Goal: Transaction & Acquisition: Purchase product/service

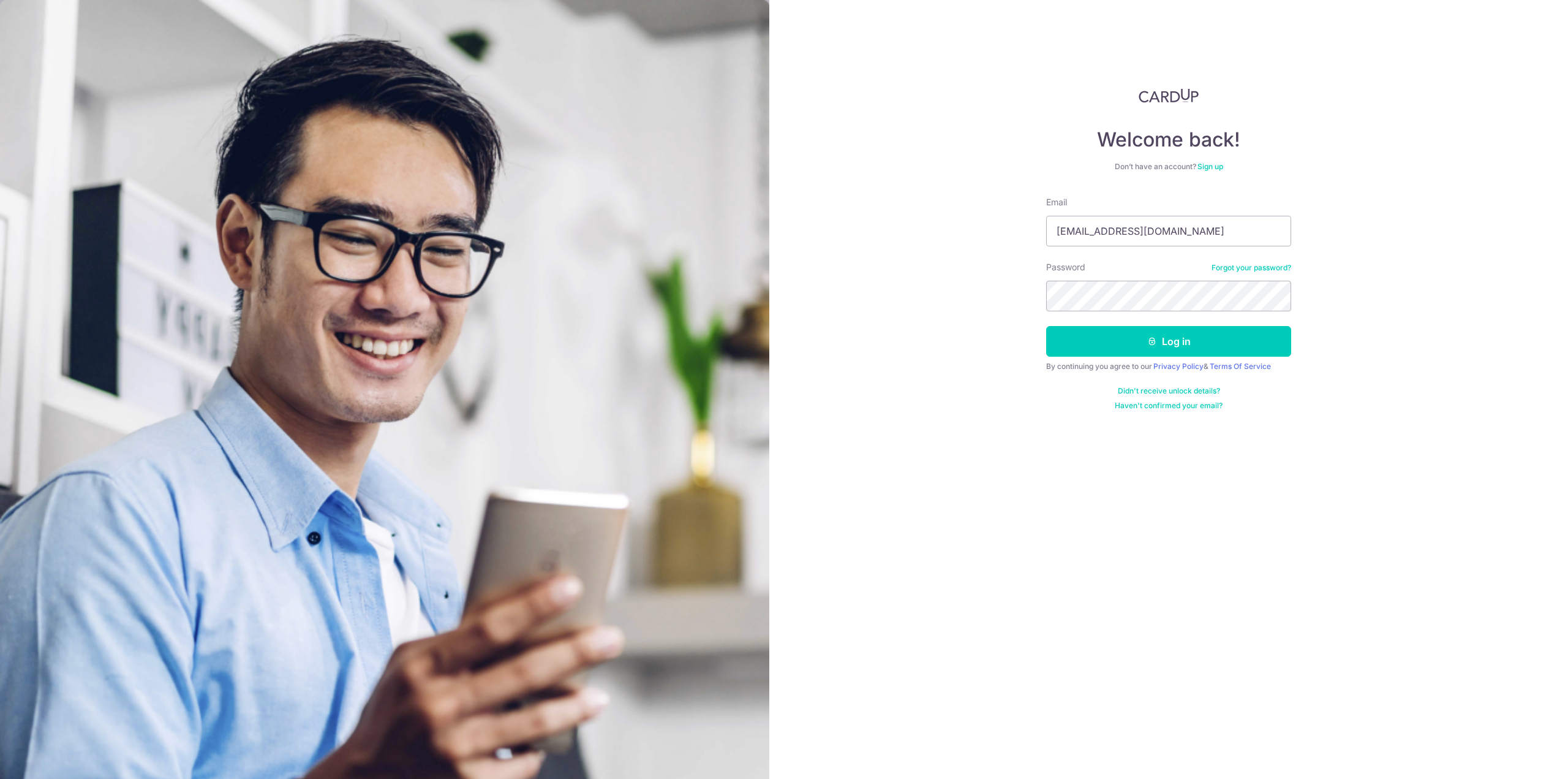
click at [1118, 312] on form "Email mj.ang@live.com Password Forgot your password? Log in By continuing you a…" at bounding box center [1168, 303] width 245 height 215
click at [1046, 326] on button "Log in" at bounding box center [1168, 341] width 245 height 30
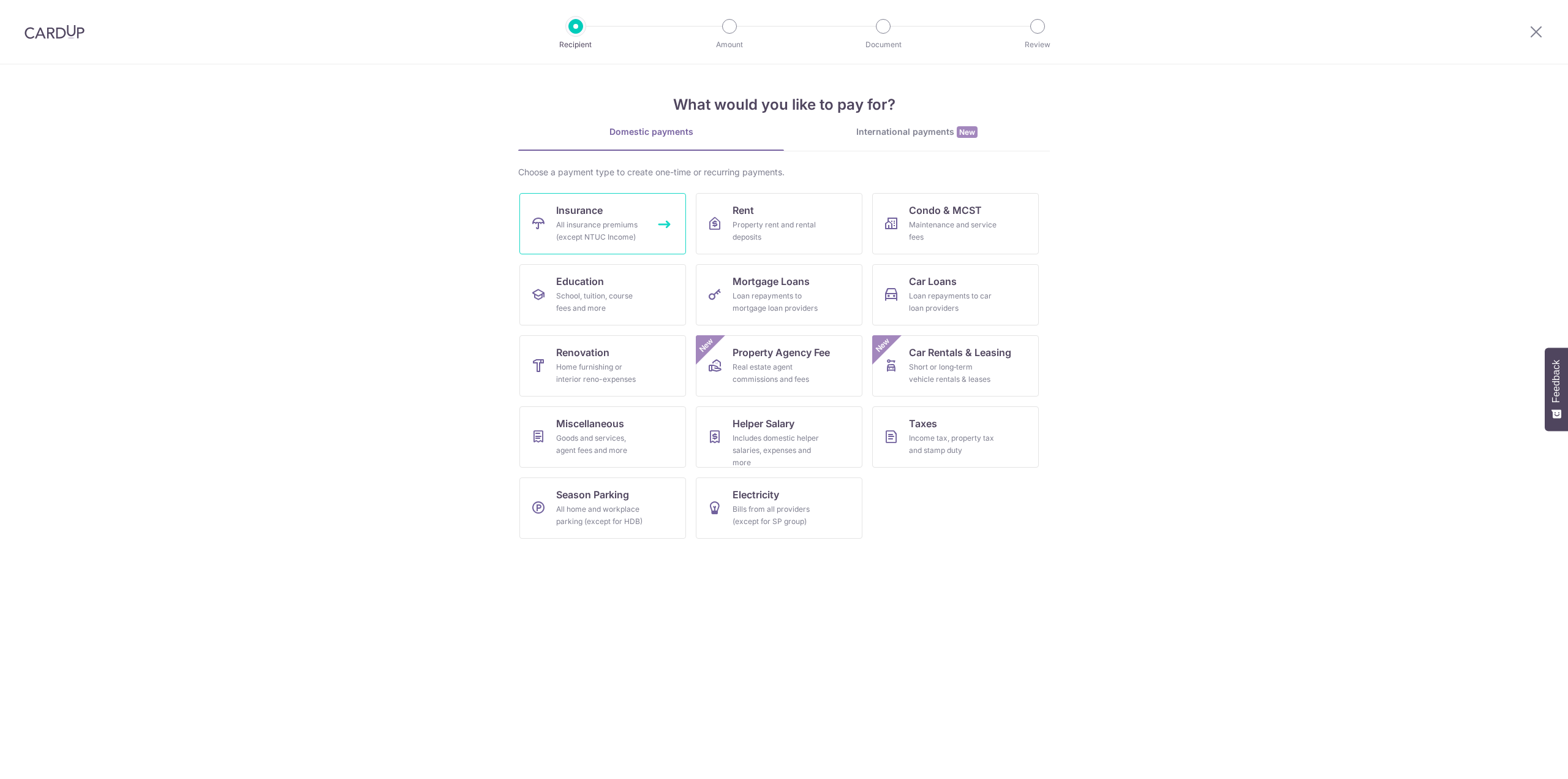
click at [624, 233] on div "All insurance premiums (except NTUC Income)" at bounding box center [600, 231] width 88 height 25
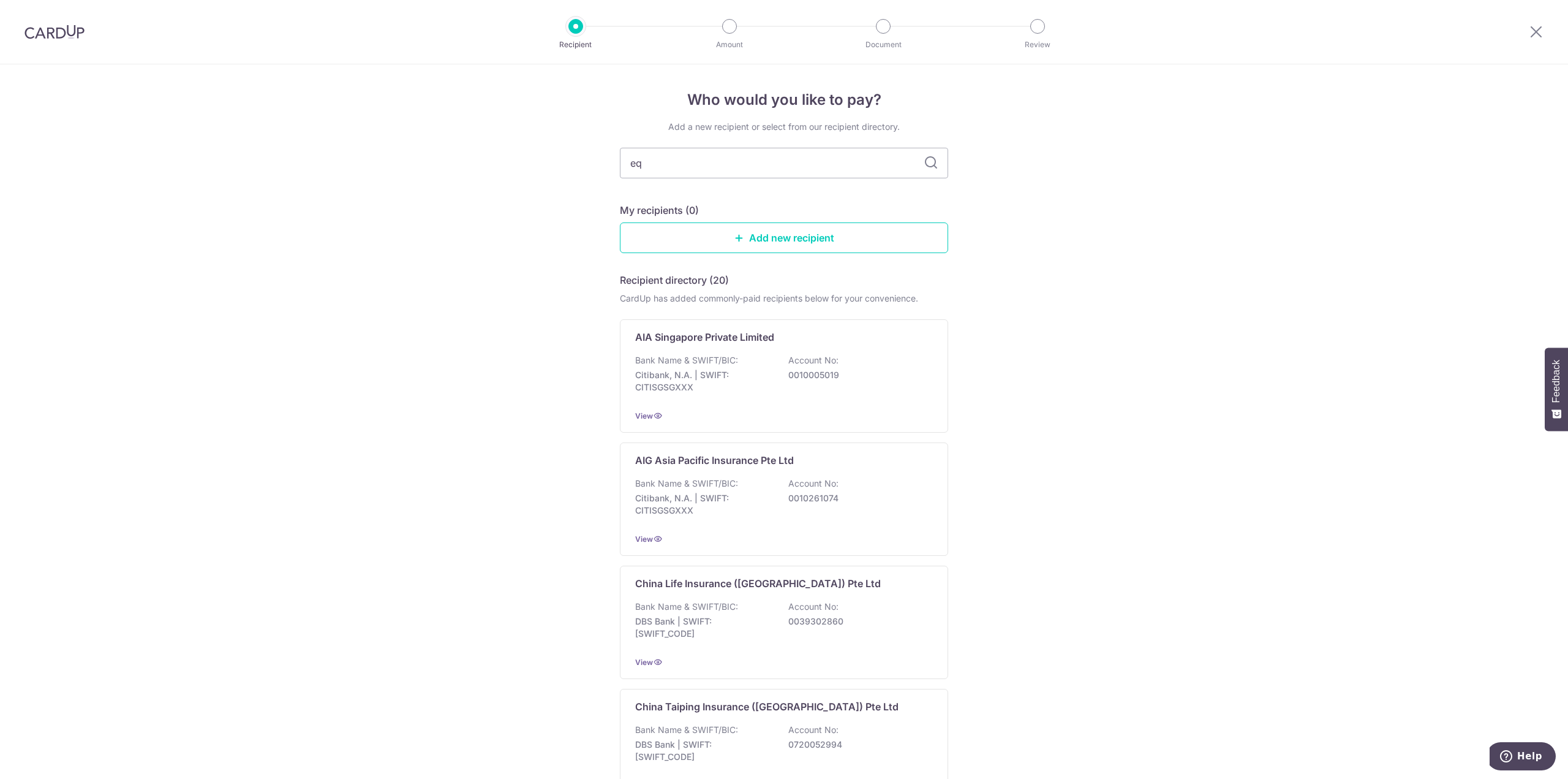
type input "eq"
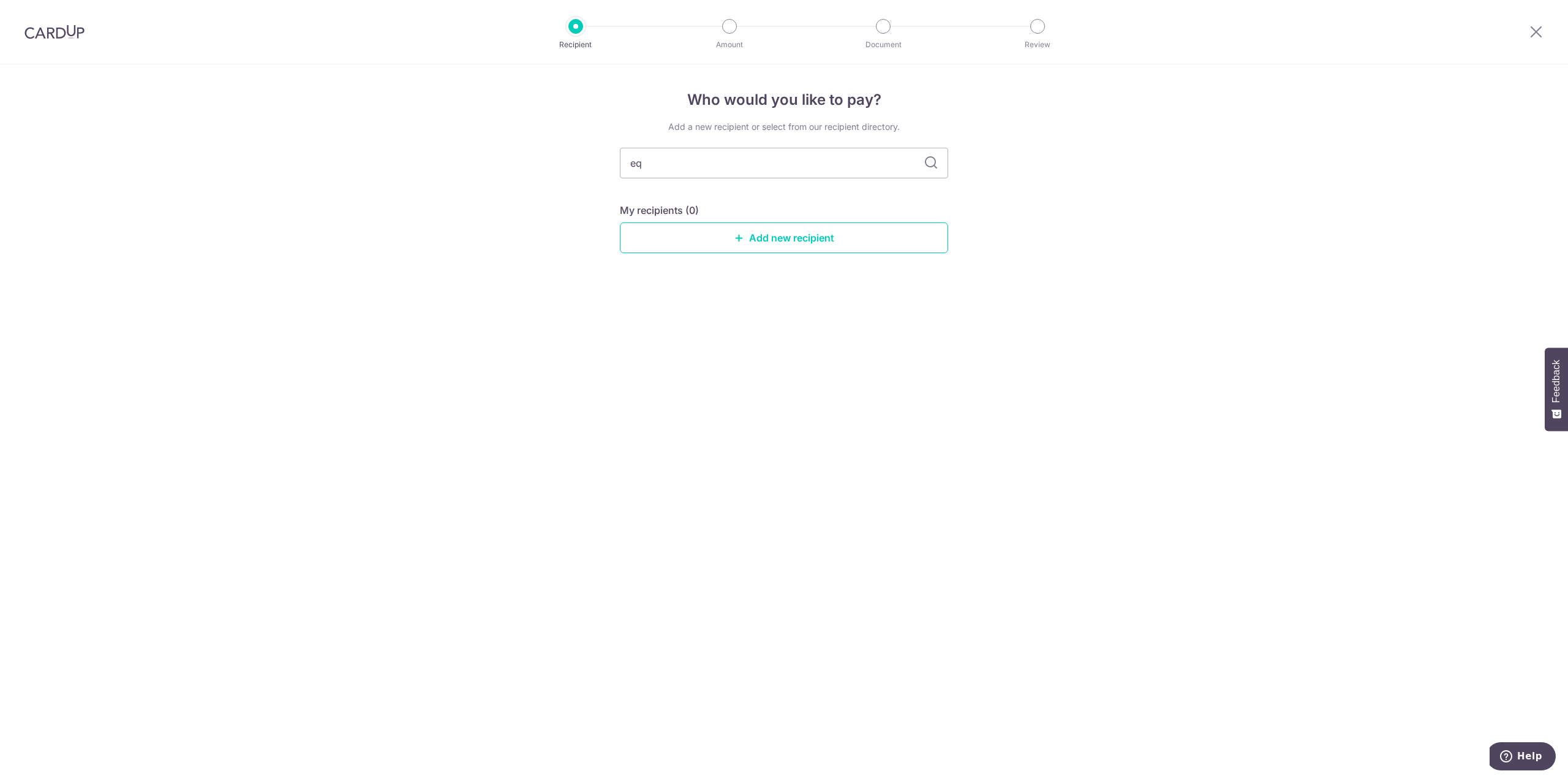
drag, startPoint x: 649, startPoint y: 170, endPoint x: 606, endPoint y: 183, distance: 44.9
click at [609, 177] on div "Who would you like to pay? Add a new recipient or select from our recipient dir…" at bounding box center [784, 421] width 1568 height 714
click at [804, 236] on link "Add new recipient" at bounding box center [784, 237] width 328 height 30
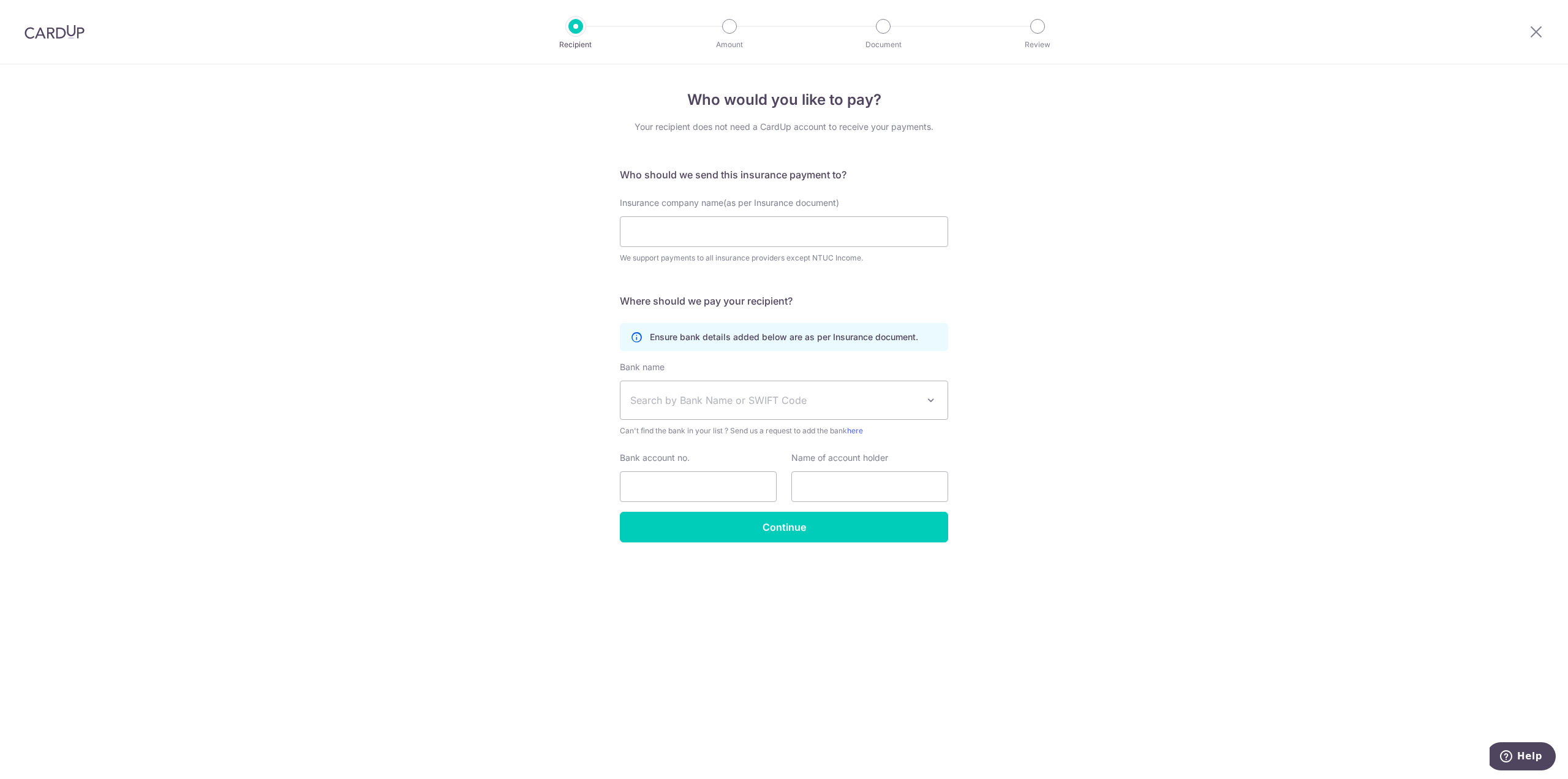
click at [709, 403] on span "Search by Bank Name or SWIFT Code" at bounding box center [774, 400] width 288 height 15
type input "e"
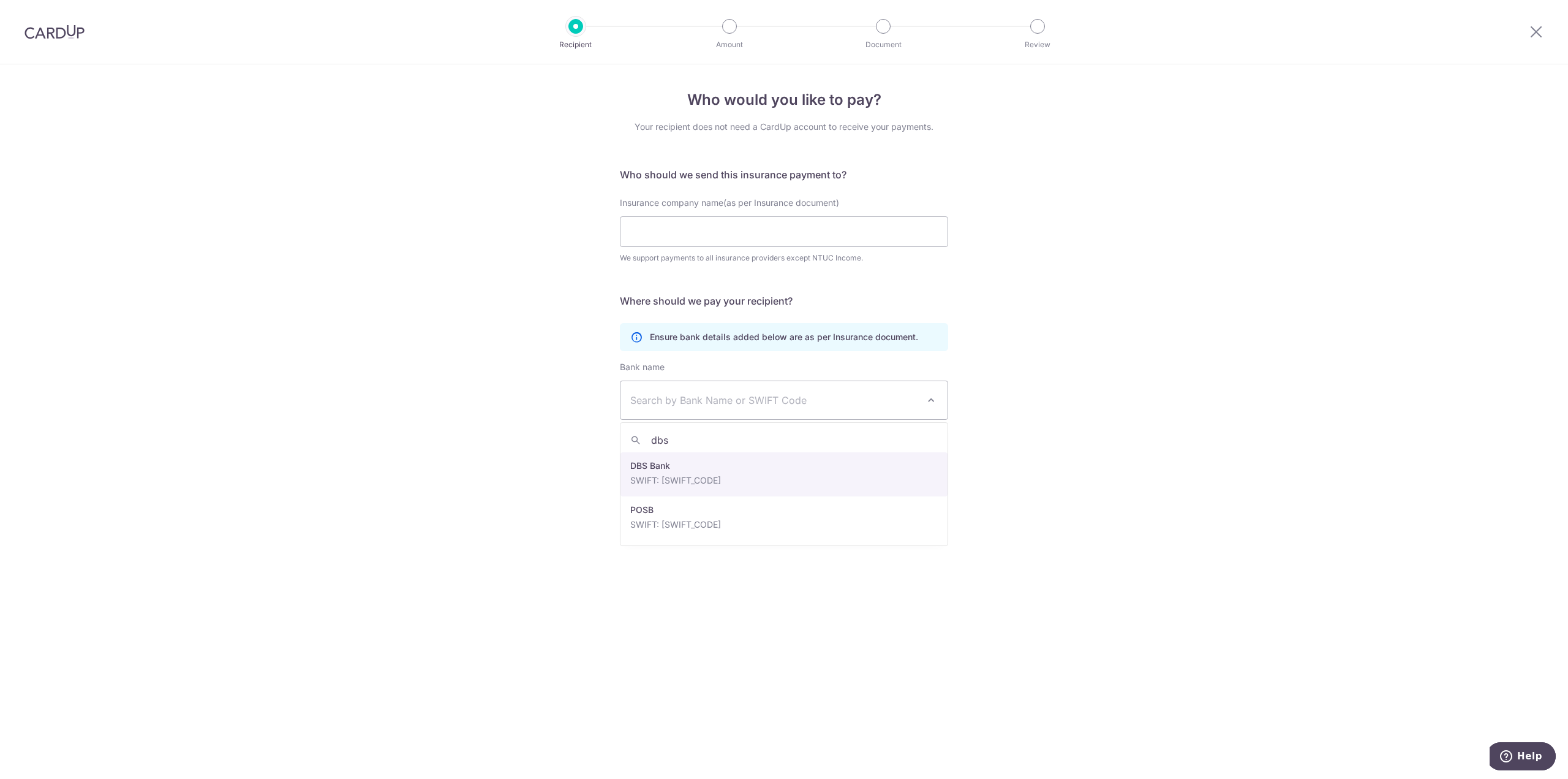
type input "dbs"
select select "6"
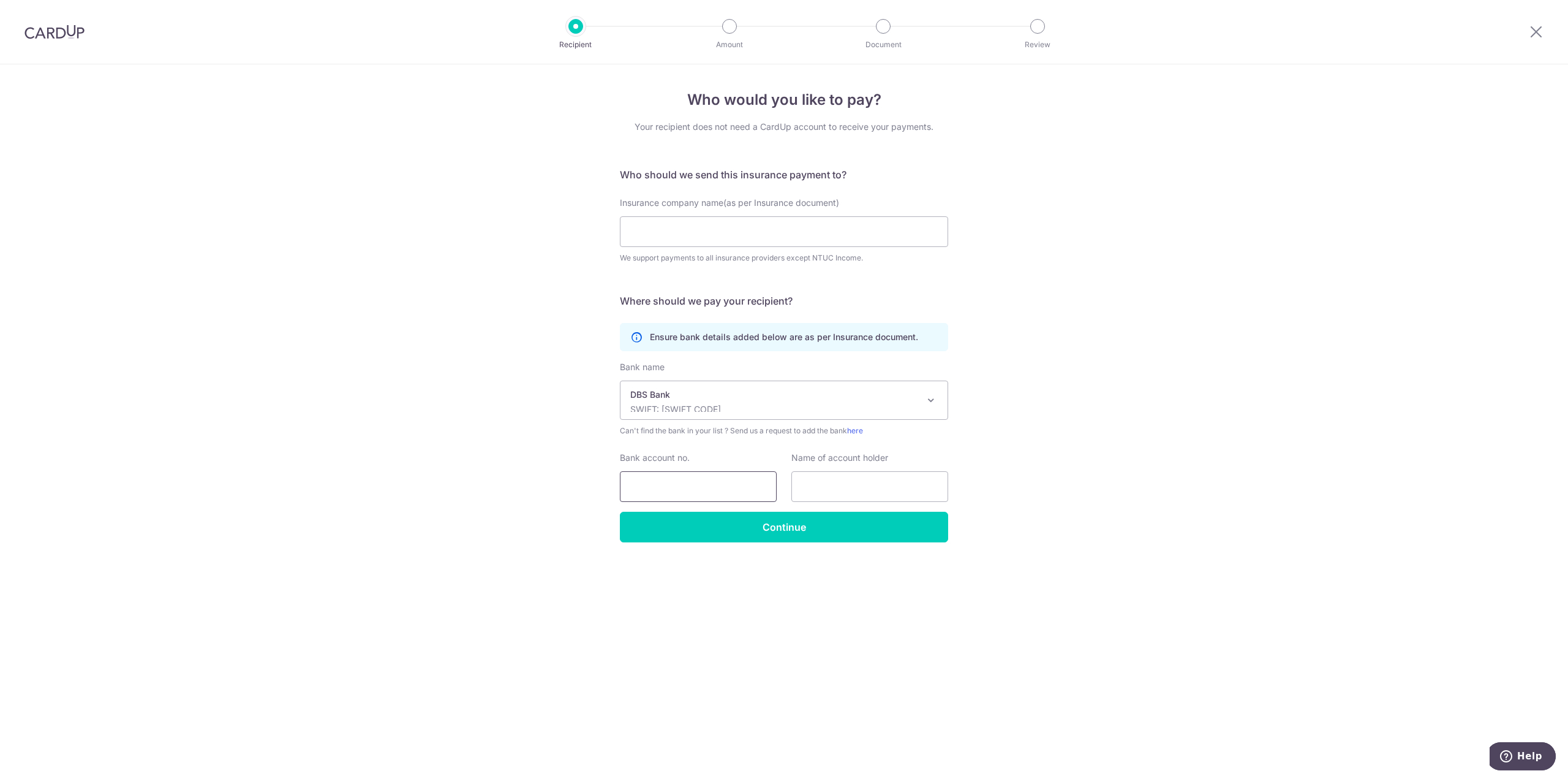
click at [671, 481] on input "Bank account no." at bounding box center [698, 486] width 157 height 30
type input "0039283644"
click at [819, 474] on input "text" at bounding box center [869, 486] width 157 height 30
type input "E"
type input "EQ INSURANCE COMPANY"
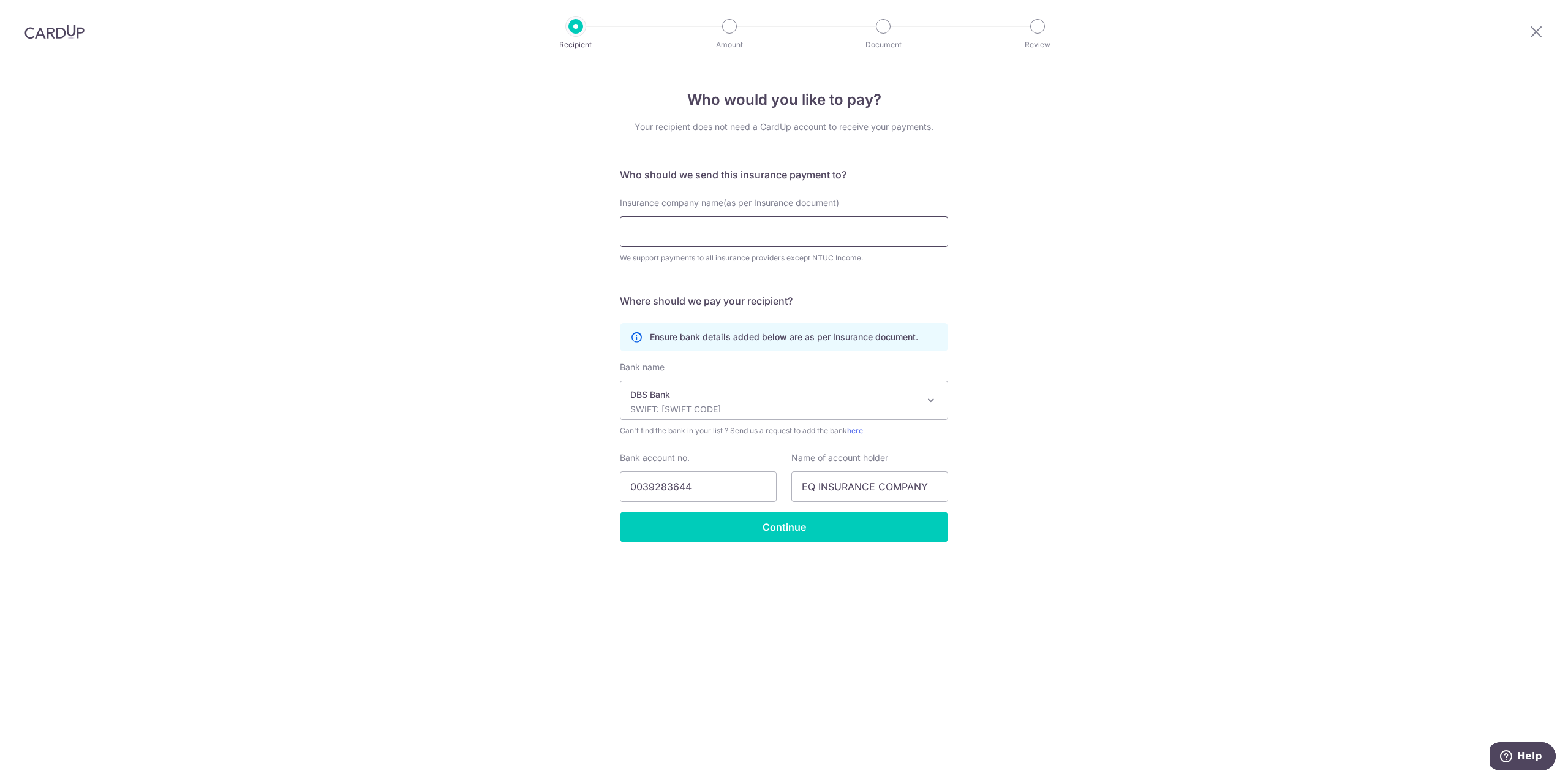
click at [708, 224] on input "Insurance company name(as per Insurance document)" at bounding box center [784, 232] width 328 height 30
click at [882, 490] on input "EQ INSURANCE COMPANY" at bounding box center [869, 486] width 157 height 30
click at [694, 222] on input "Insurance company name(as per Insurance document)" at bounding box center [784, 232] width 328 height 30
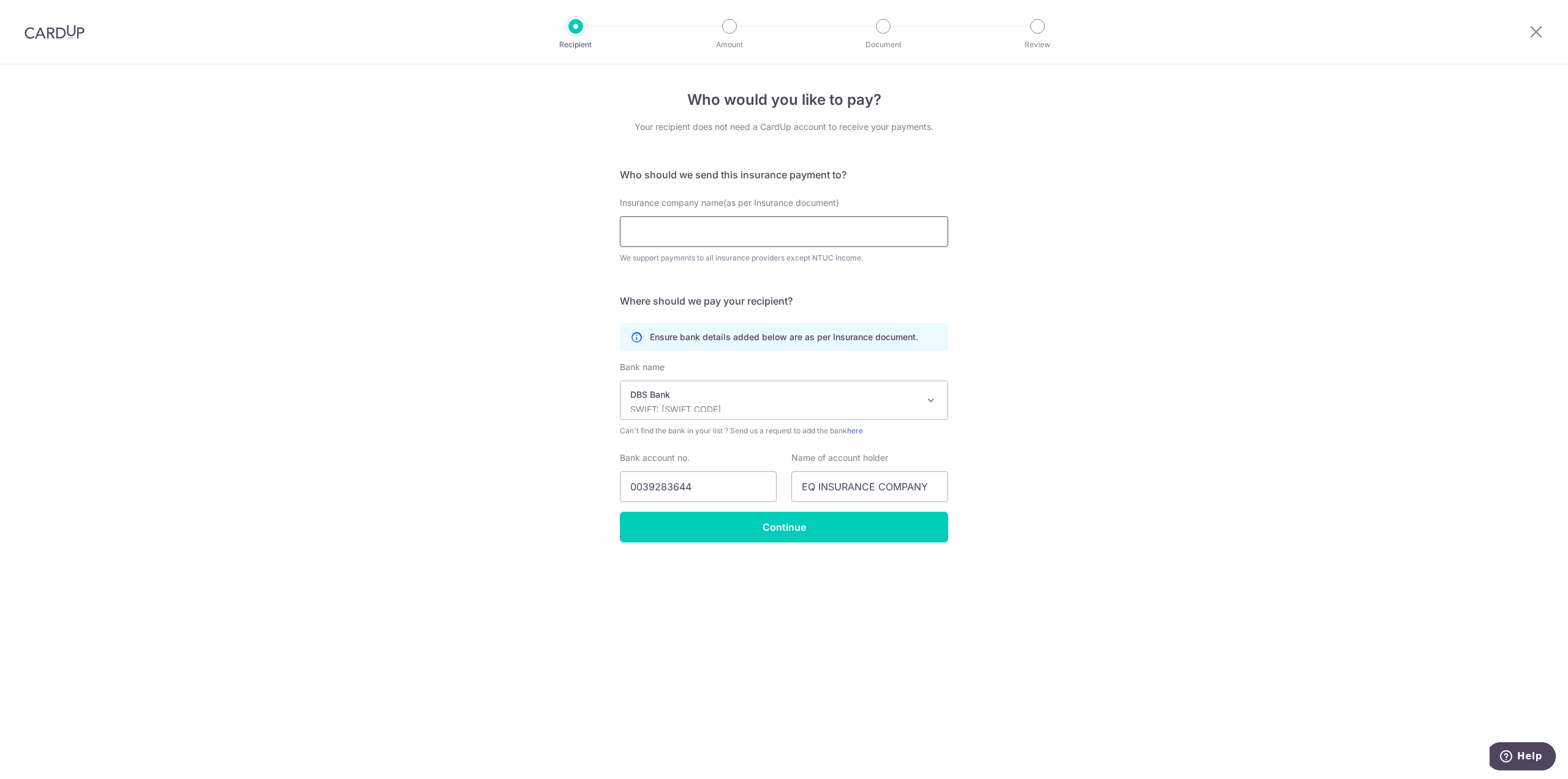
paste input "EQ INSURANCE COMPANY"
type input "EQ INSURANCE COMPANY"
click at [1076, 326] on div "Who would you like to pay? Your recipient does not need a CardUp account to rec…" at bounding box center [784, 421] width 1568 height 714
click at [784, 523] on input "Continue" at bounding box center [784, 527] width 328 height 30
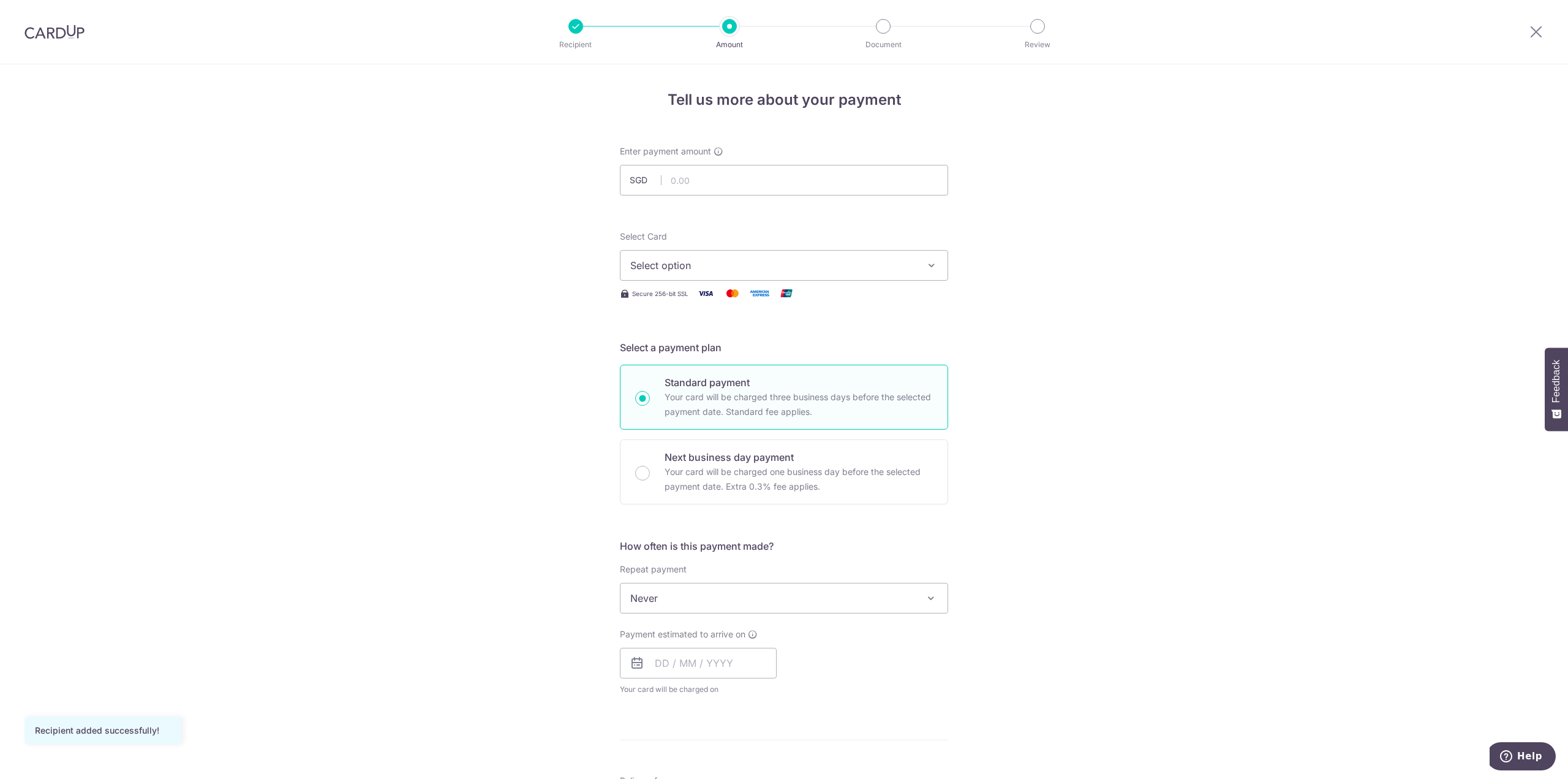
click at [1190, 215] on div "Tell us more about your payment Enter payment amount SGD Recipient added succes…" at bounding box center [784, 618] width 1568 height 1109
click at [704, 172] on input "text" at bounding box center [784, 180] width 328 height 30
type input "1,015.89"
click at [772, 260] on span "Select option" at bounding box center [773, 265] width 286 height 15
click at [754, 324] on div "Your Cards" at bounding box center [784, 327] width 307 height 12
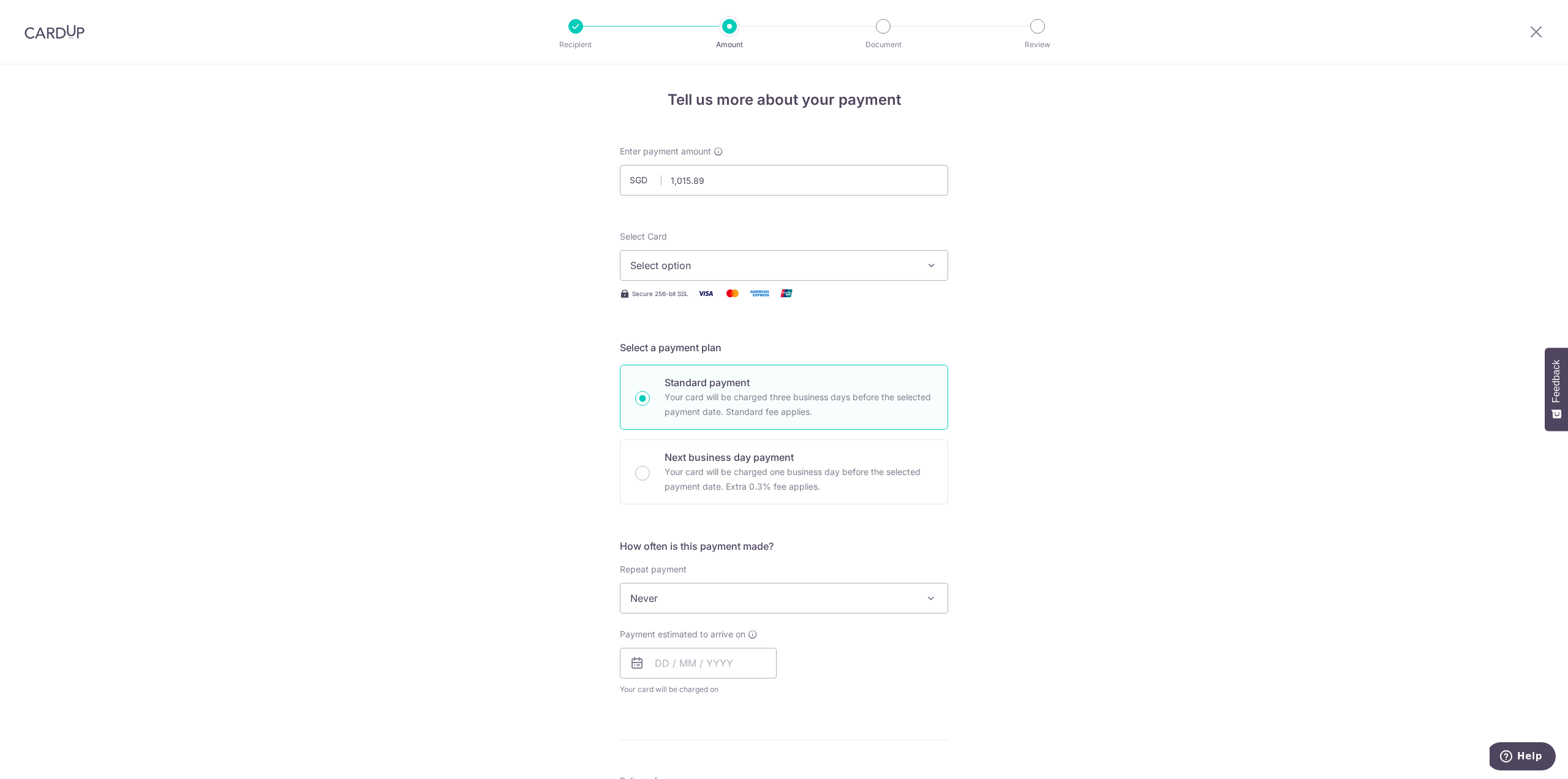
click at [782, 276] on button "Select option" at bounding box center [784, 265] width 328 height 30
click at [725, 339] on link "**** 2002" at bounding box center [784, 353] width 327 height 29
click at [973, 342] on div "Tell us more about your payment Enter payment amount SGD 1,015.89 1015.89 Recip…" at bounding box center [784, 618] width 1568 height 1109
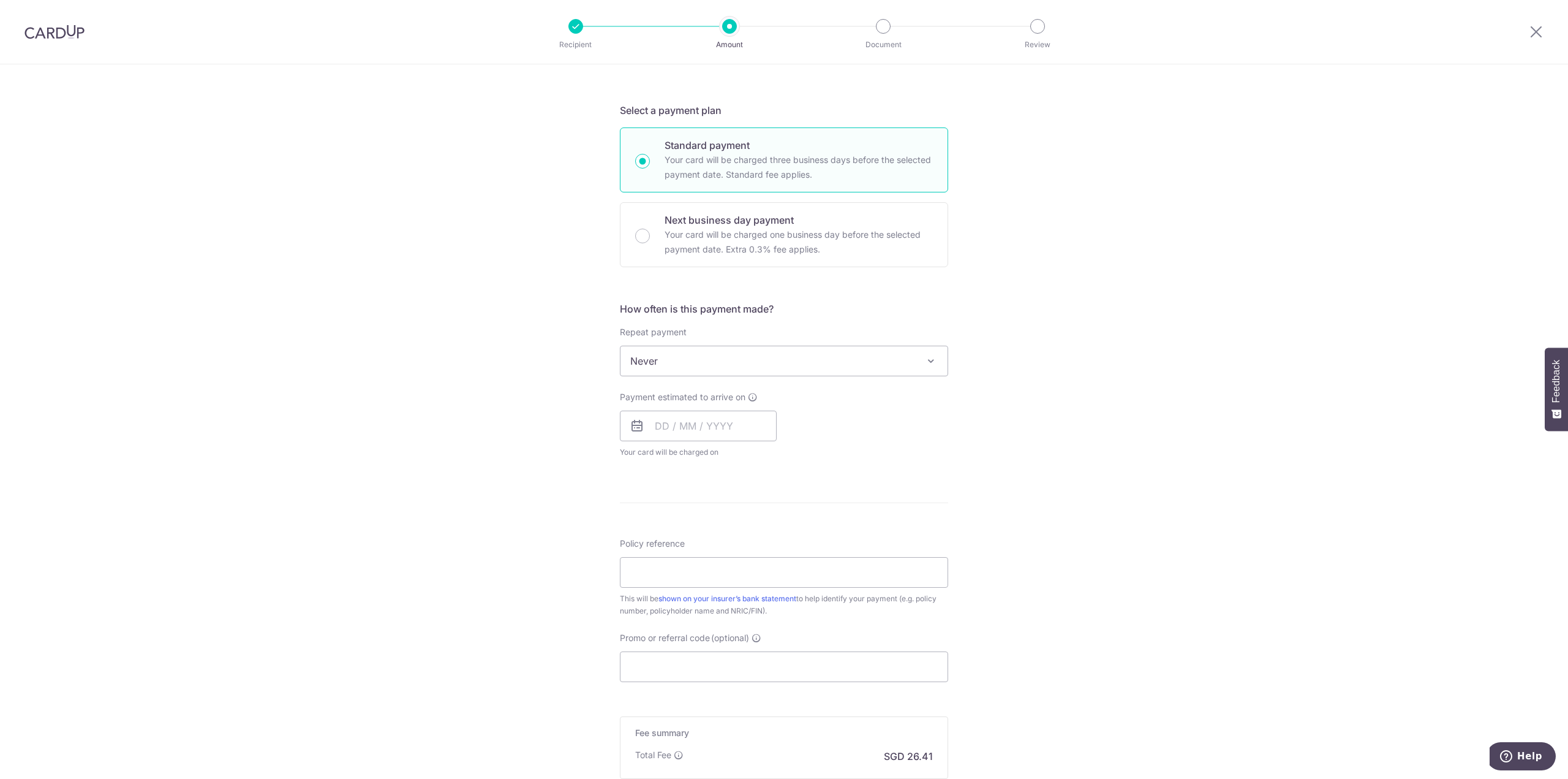
scroll to position [245, 0]
click at [710, 413] on input "text" at bounding box center [698, 418] width 157 height 30
click at [647, 504] on table "Sun Mon Tue Wed Thu Fri Sat 1 2 3 4 5 6 7 8 9 10 11 12 13 14 15 16 17 18 19 20 …" at bounding box center [718, 542] width 171 height 147
click at [666, 528] on link "8" at bounding box center [669, 529] width 20 height 20
type input "08/09/2025"
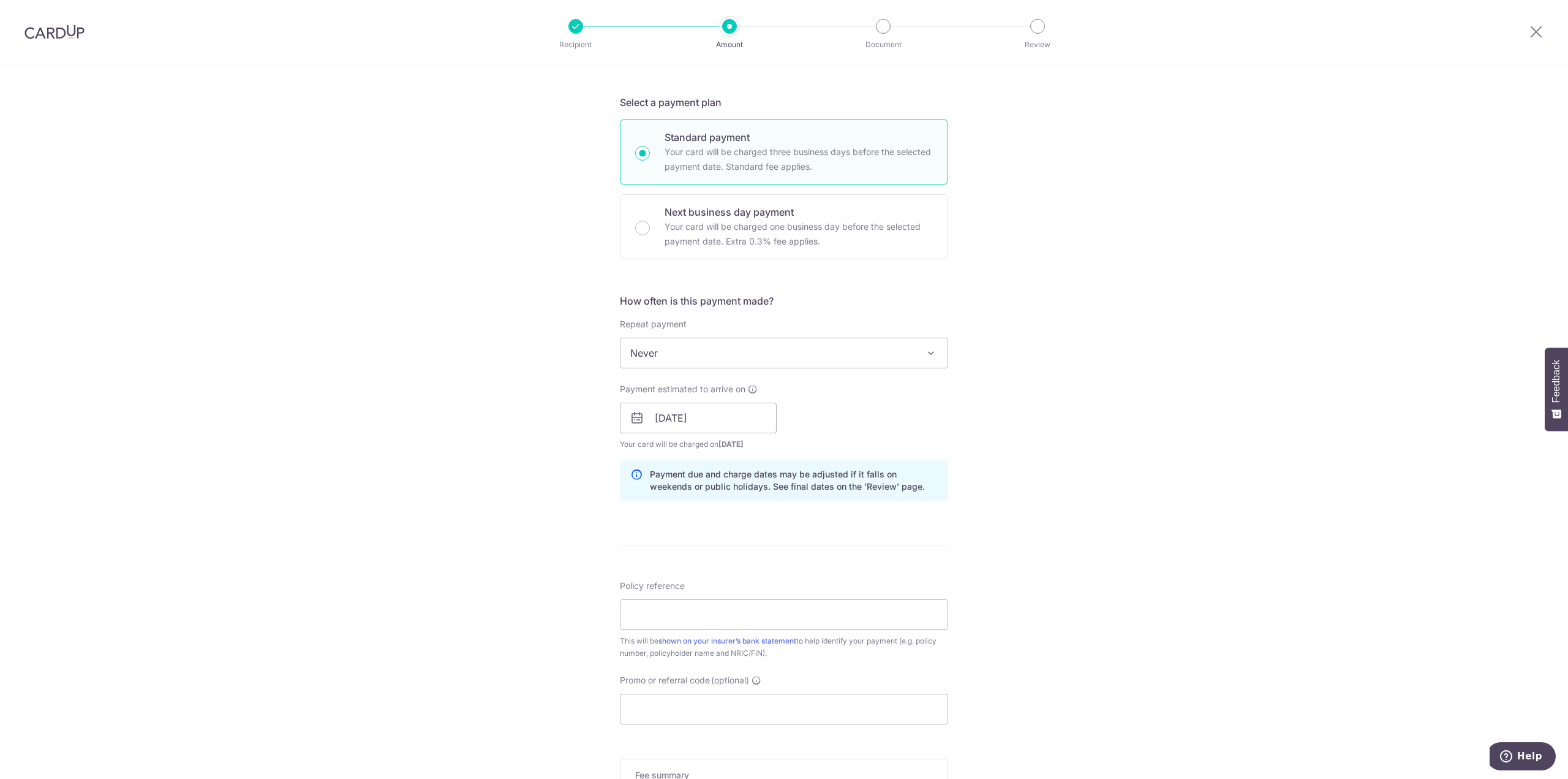
click at [815, 434] on div "Payment estimated to arrive on 08/09/2025 Prev Next Sep Oct Nov Dec 2025 2026 2…" at bounding box center [784, 416] width 343 height 67
click at [737, 235] on p "Your card will be charged one business day before the selected payment date. Ex…" at bounding box center [798, 234] width 268 height 29
click at [650, 235] on input "Next business day payment Your card will be charged one business day before the…" at bounding box center [642, 227] width 15 height 15
radio input "false"
radio input "true"
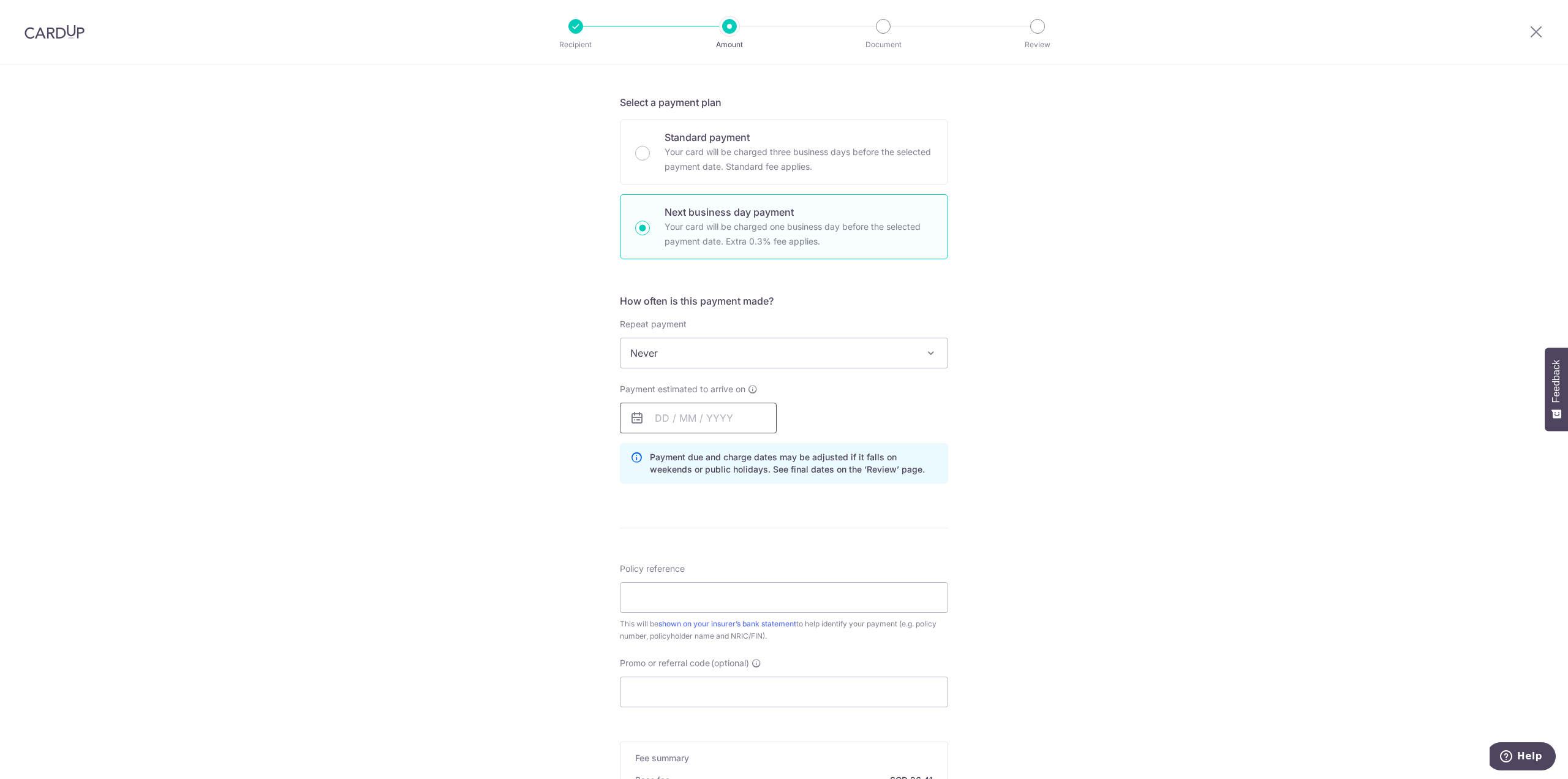
click at [727, 422] on input "text" at bounding box center [698, 418] width 157 height 30
click at [739, 502] on link "4" at bounding box center [742, 505] width 20 height 20
type input "[DATE]"
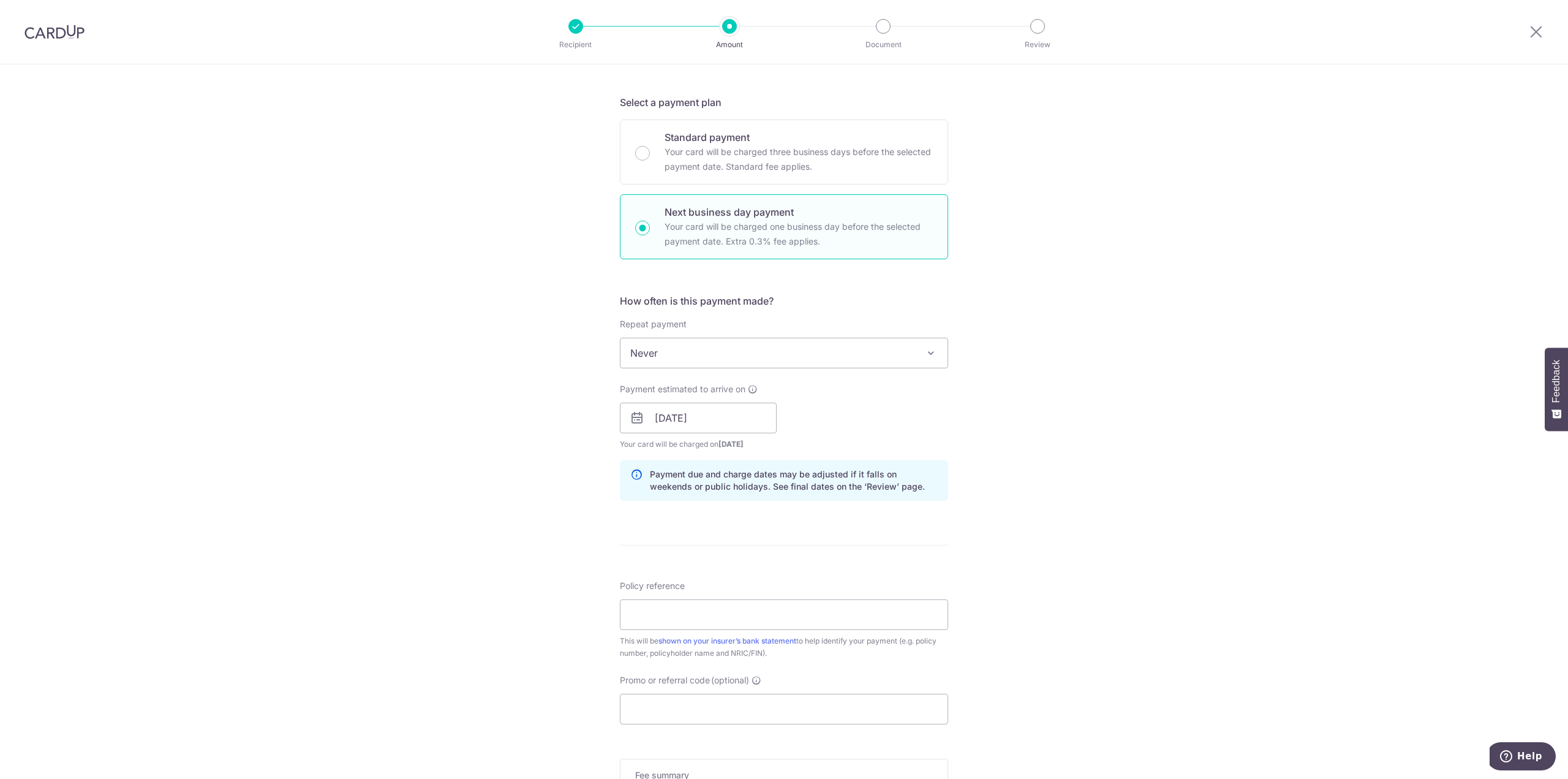
click at [798, 412] on div "Payment estimated to arrive on 04/09/2025 Prev Next Sep Oct Nov Dec 2025 2026 2…" at bounding box center [784, 416] width 343 height 67
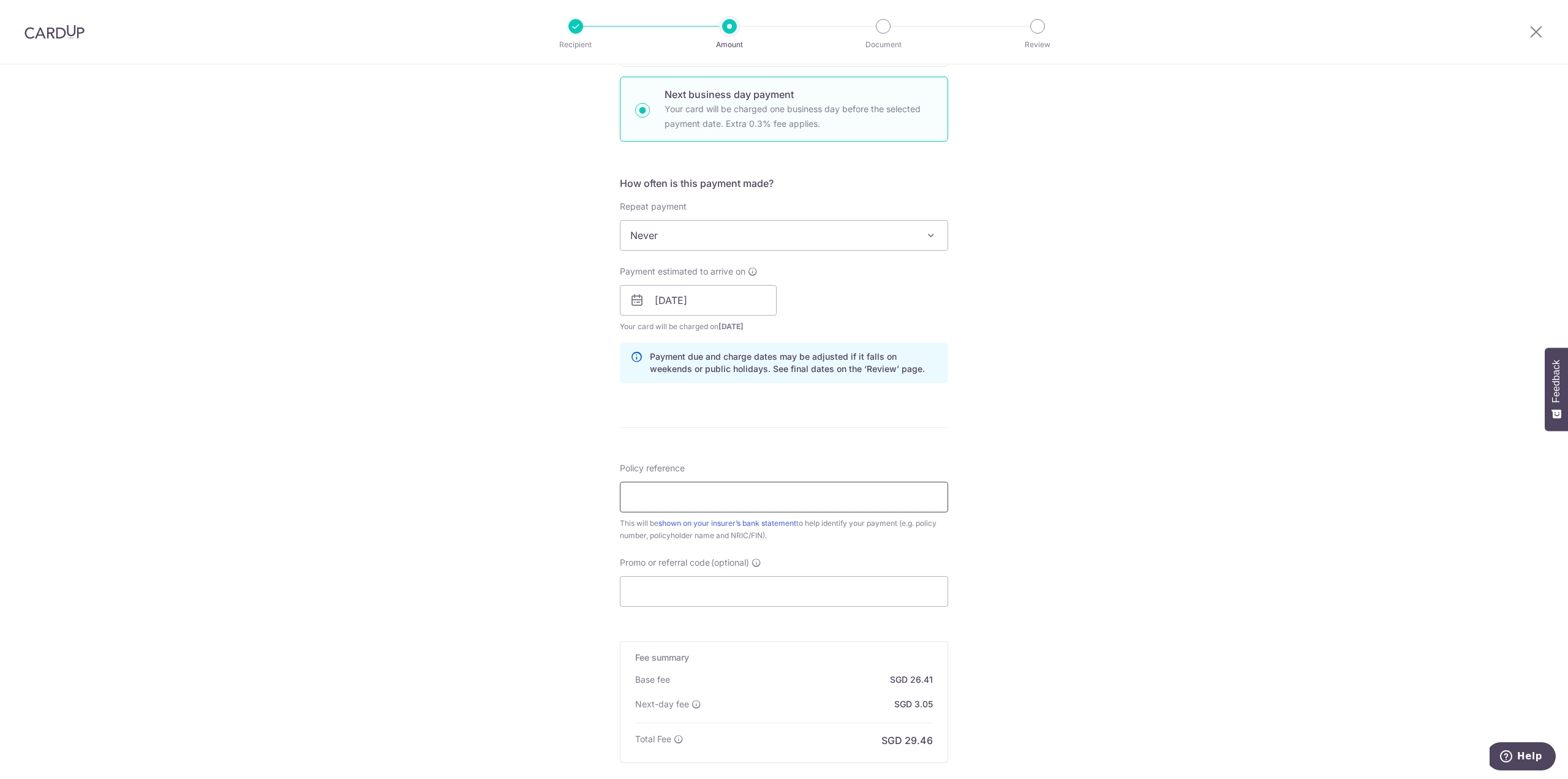
scroll to position [368, 0]
click at [727, 491] on input "Policy reference" at bounding box center [784, 492] width 328 height 30
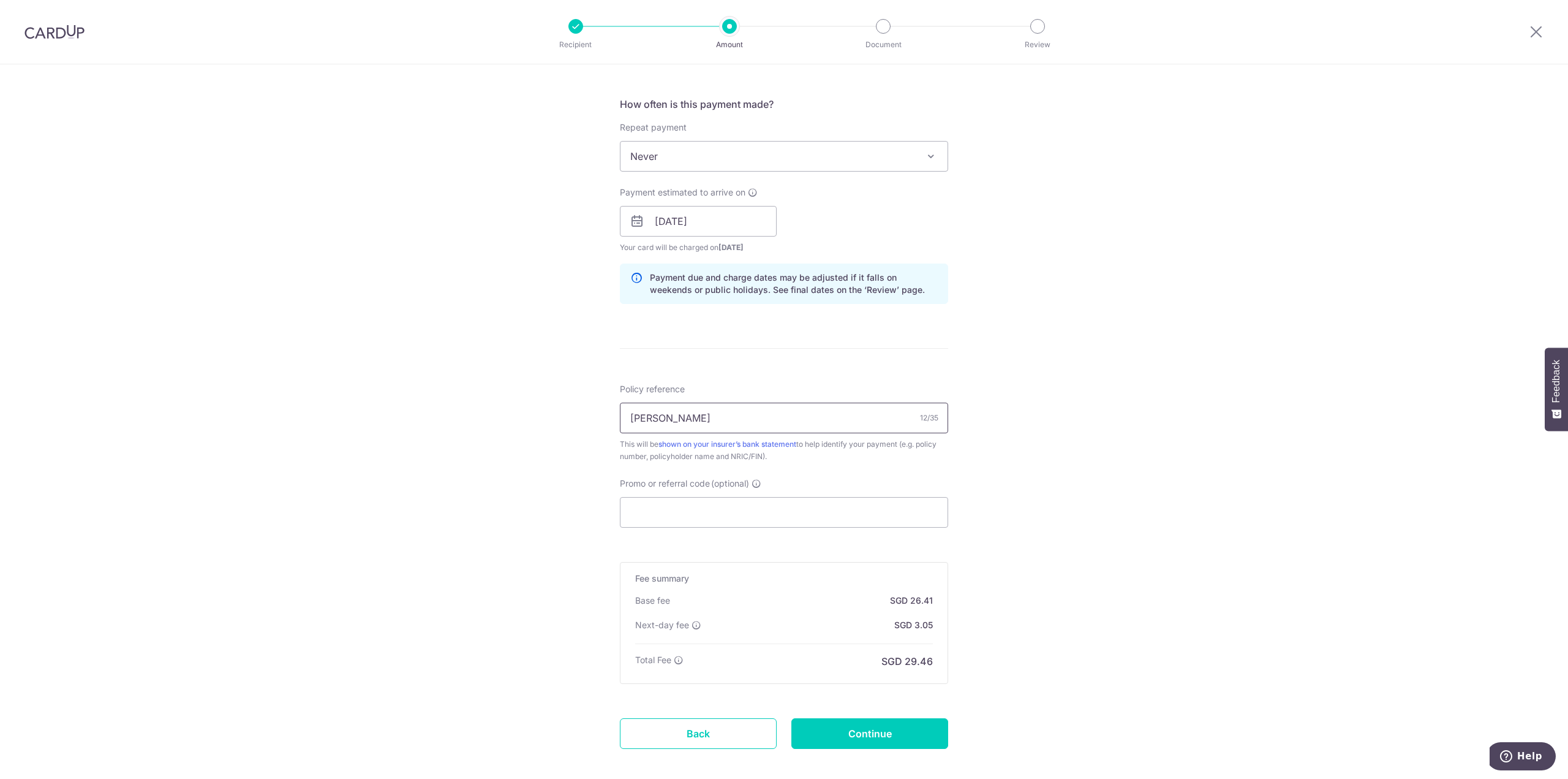
scroll to position [503, 0]
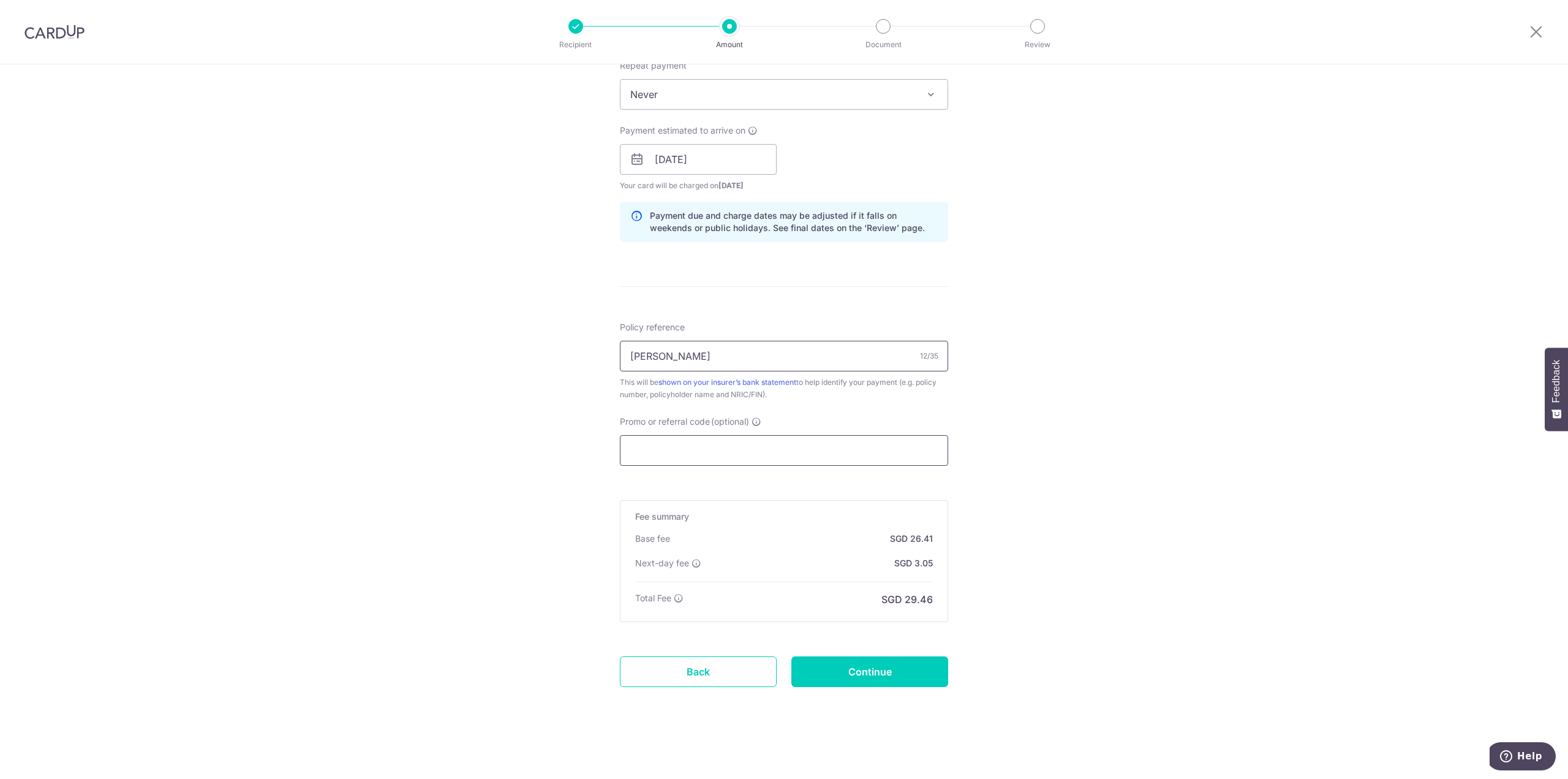
type input "[PERSON_NAME]"
click at [720, 457] on input "Promo or referral code (optional)" at bounding box center [784, 450] width 328 height 30
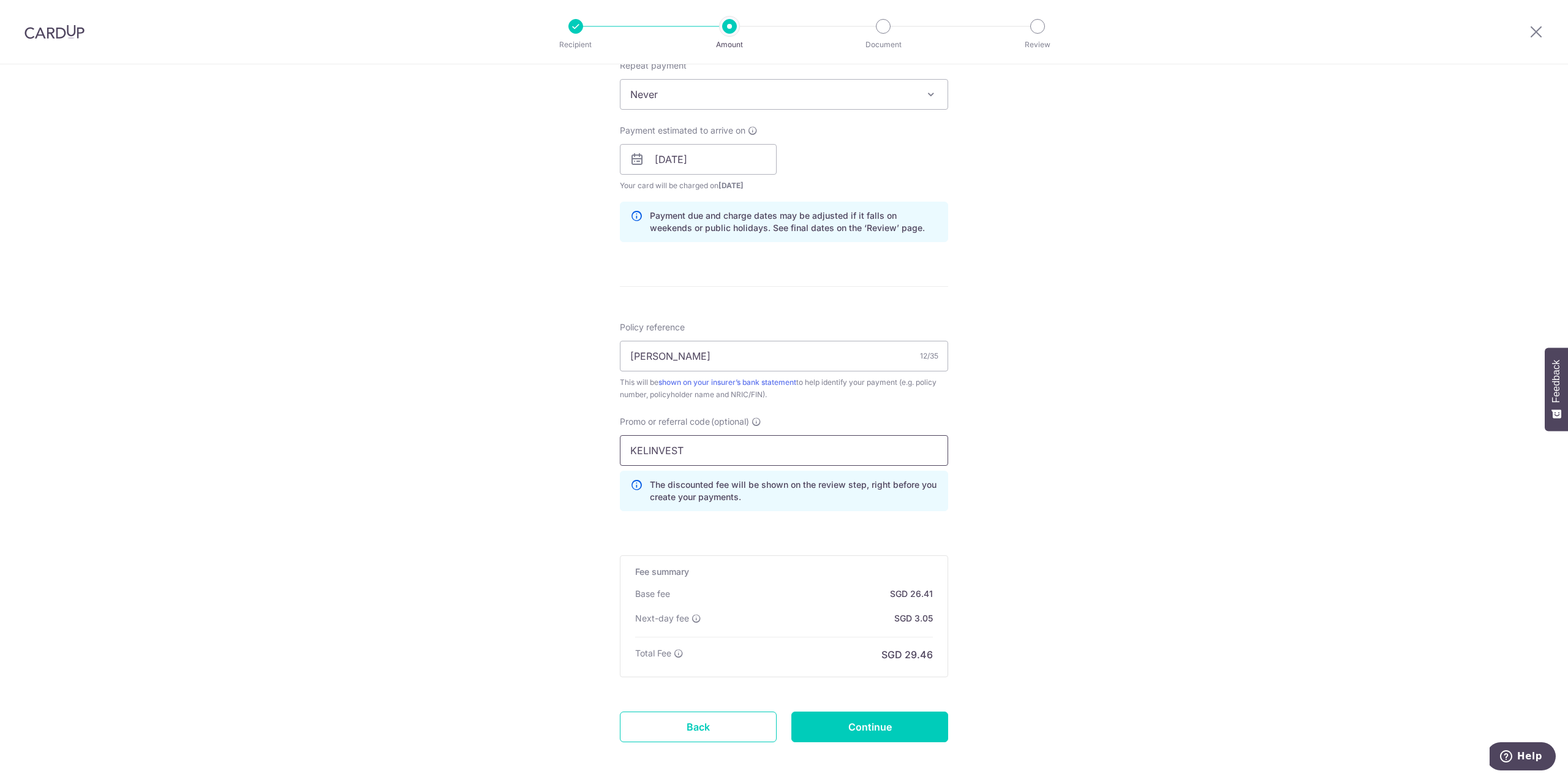
type input "KELINVEST"
click at [740, 524] on form "Enter payment amount SGD 1,015.89 1015.89 Recipient added successfully! Select …" at bounding box center [784, 208] width 328 height 1135
click at [859, 726] on input "Continue" at bounding box center [869, 726] width 157 height 30
type input "Create Schedule"
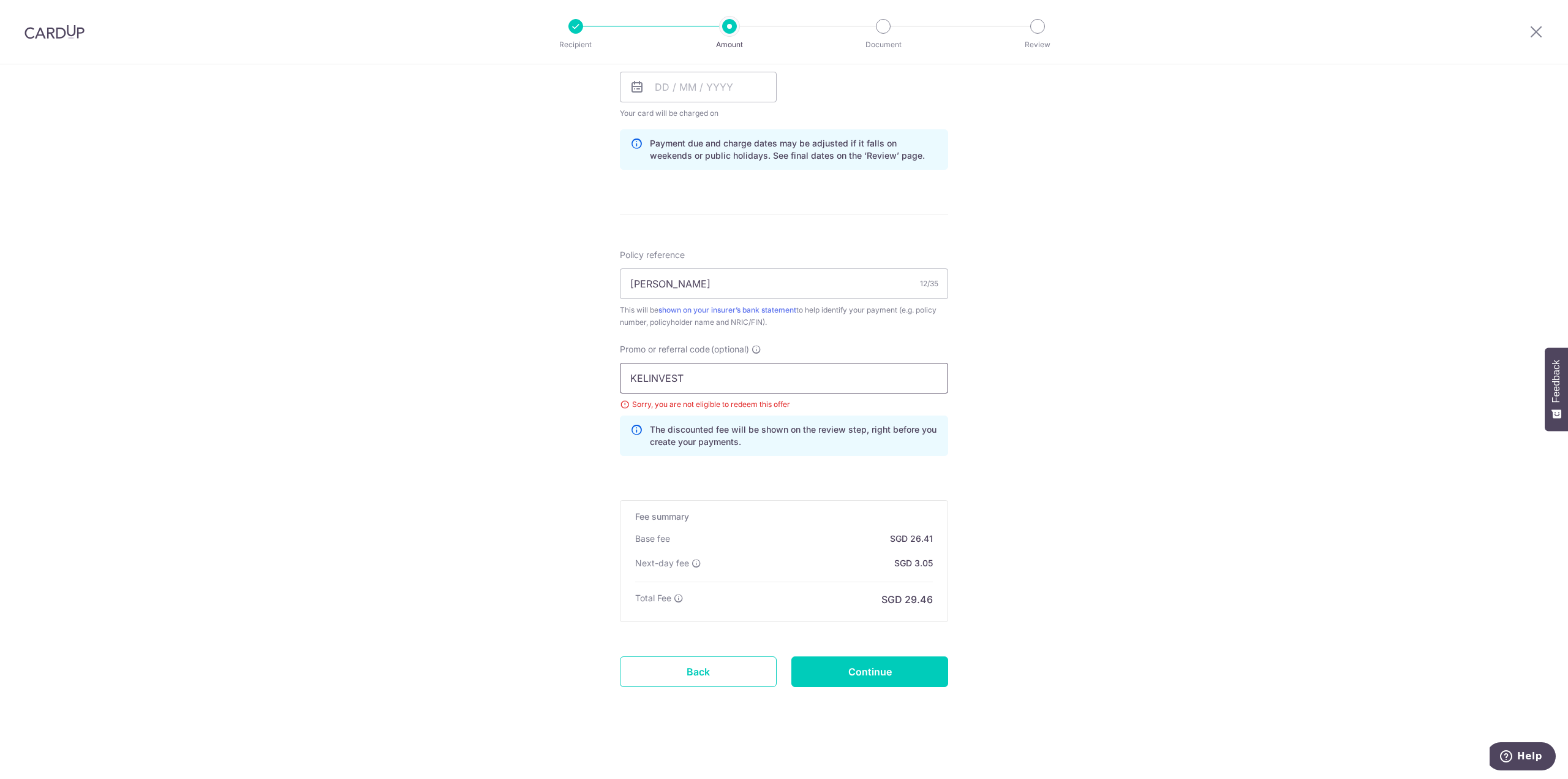
click at [673, 375] on input "KELINVEST" at bounding box center [784, 378] width 328 height 30
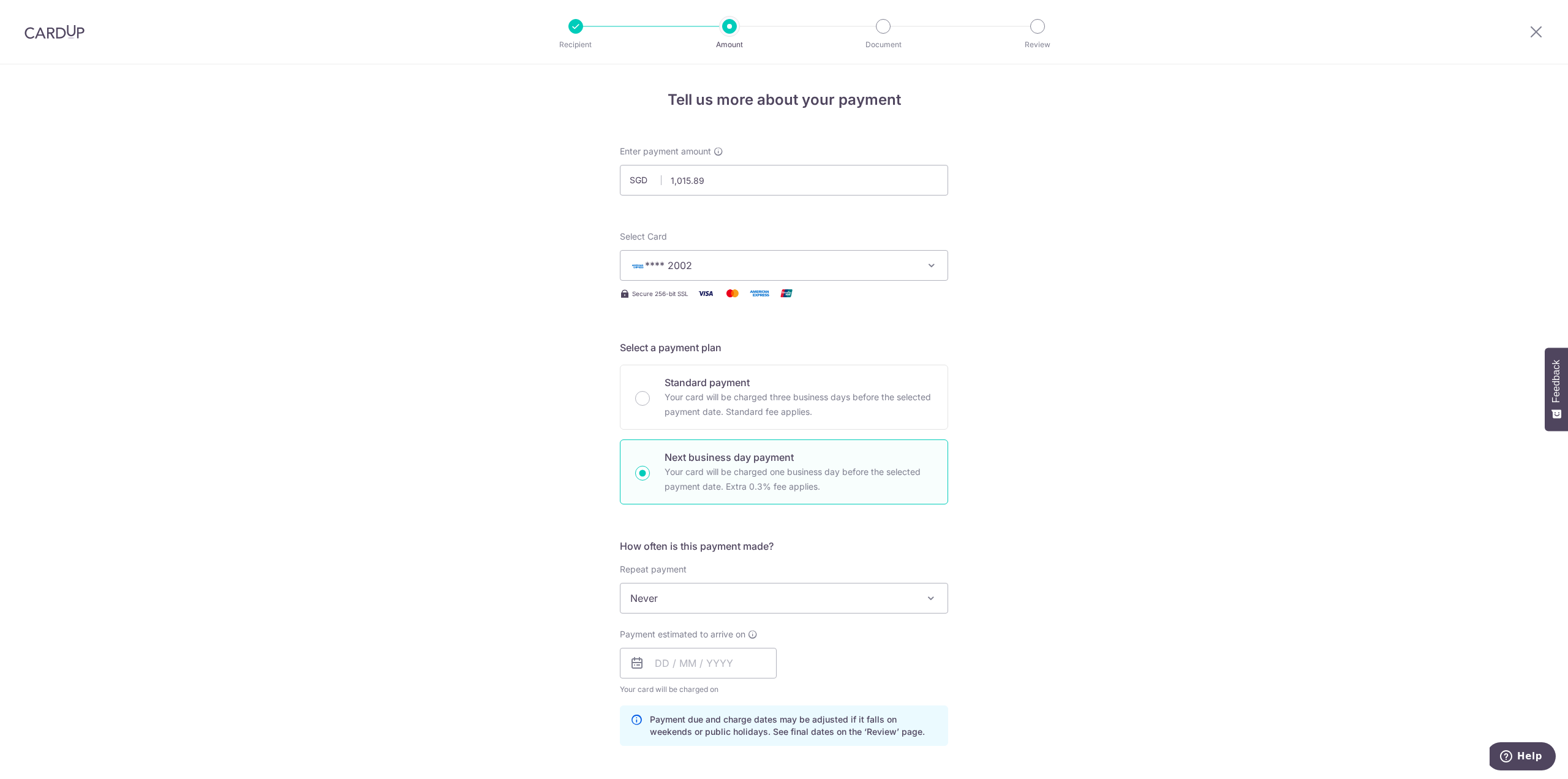
click at [753, 272] on span "**** 2002" at bounding box center [773, 265] width 286 height 15
click at [713, 300] on span "Add credit card" at bounding box center [795, 299] width 286 height 12
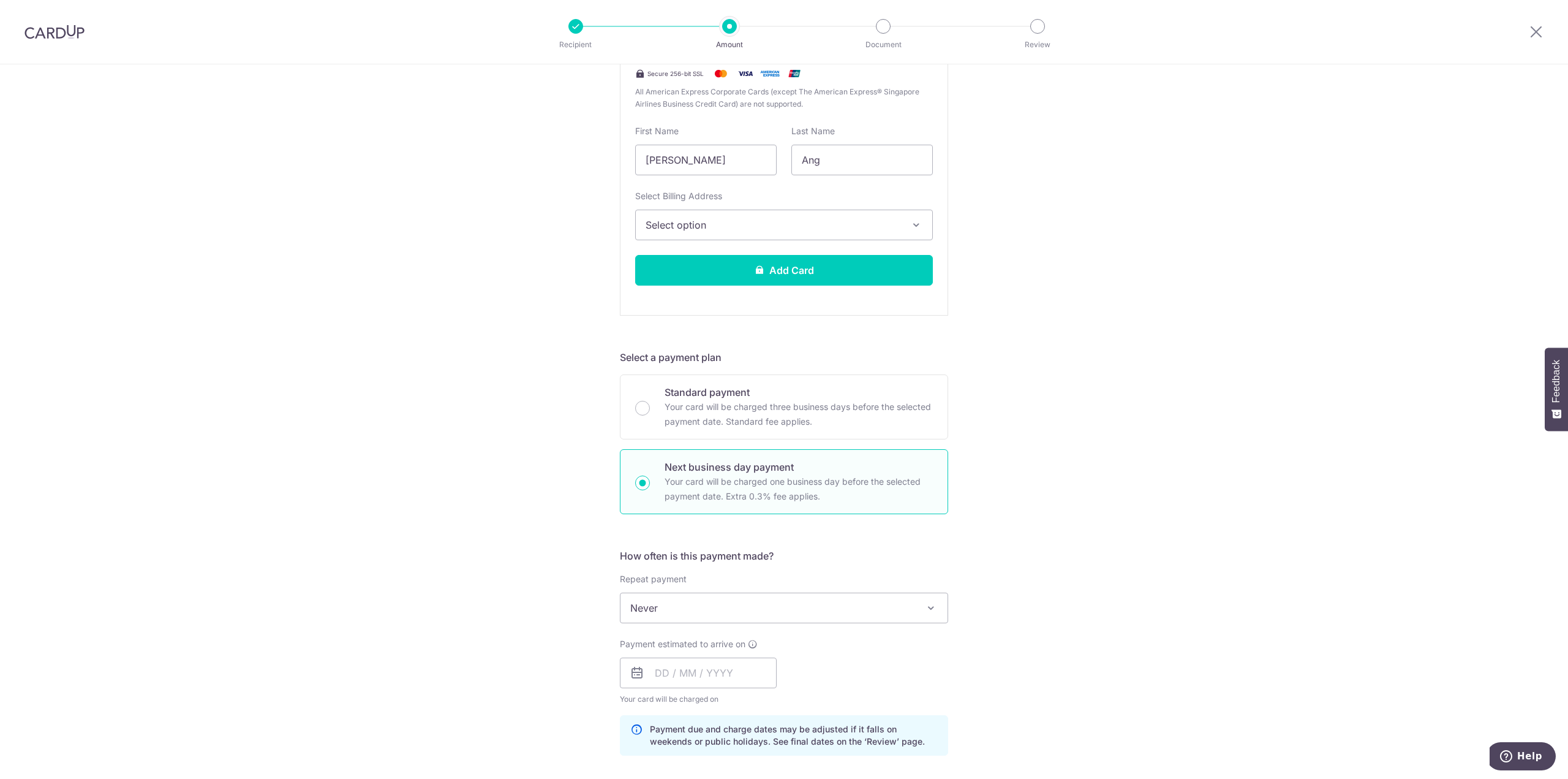
scroll to position [368, 0]
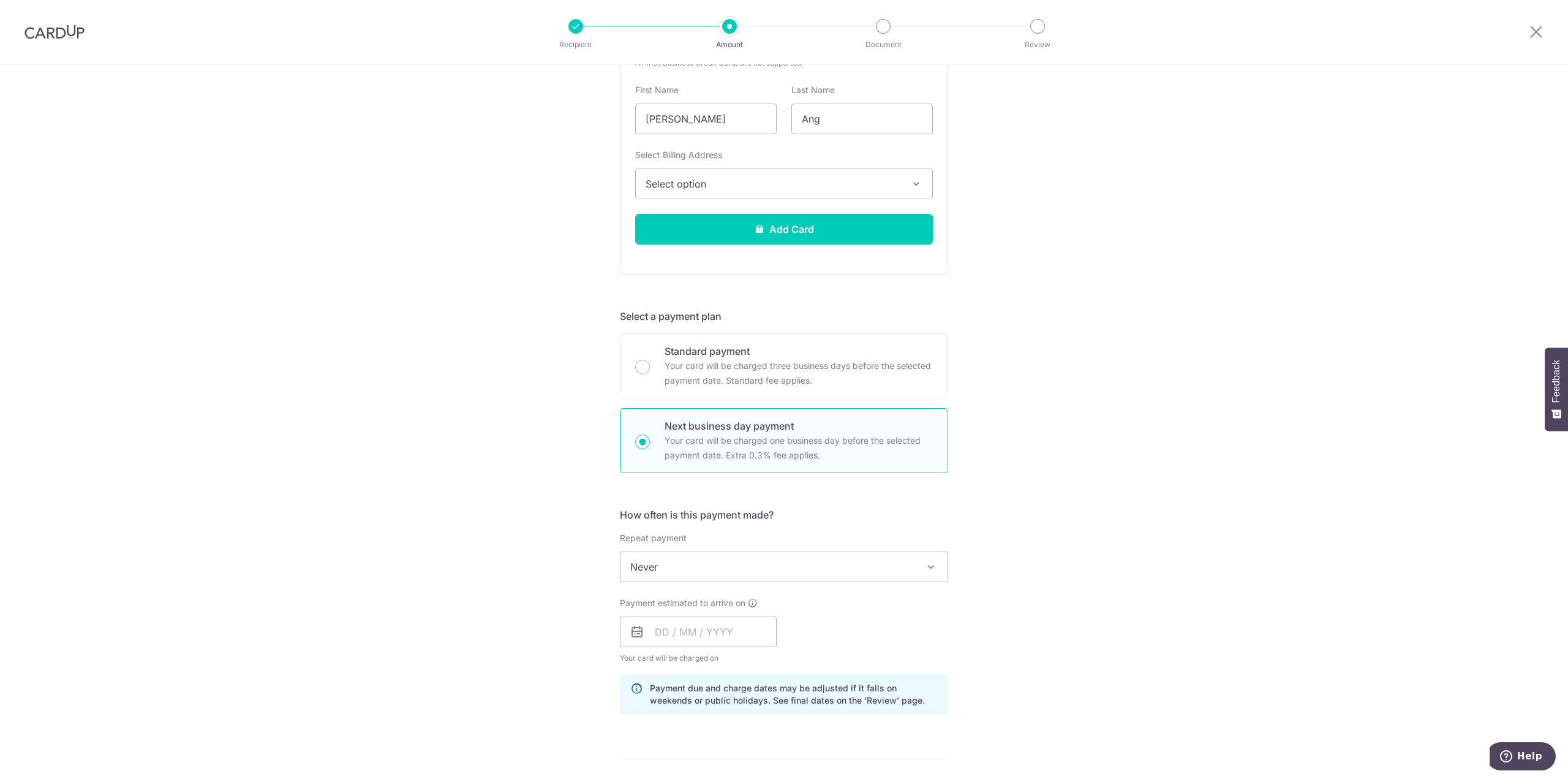
click at [486, 175] on div "Tell us more about your payment Enter payment amount SGD 1,015.89 1015.89 Selec…" at bounding box center [784, 510] width 1568 height 1627
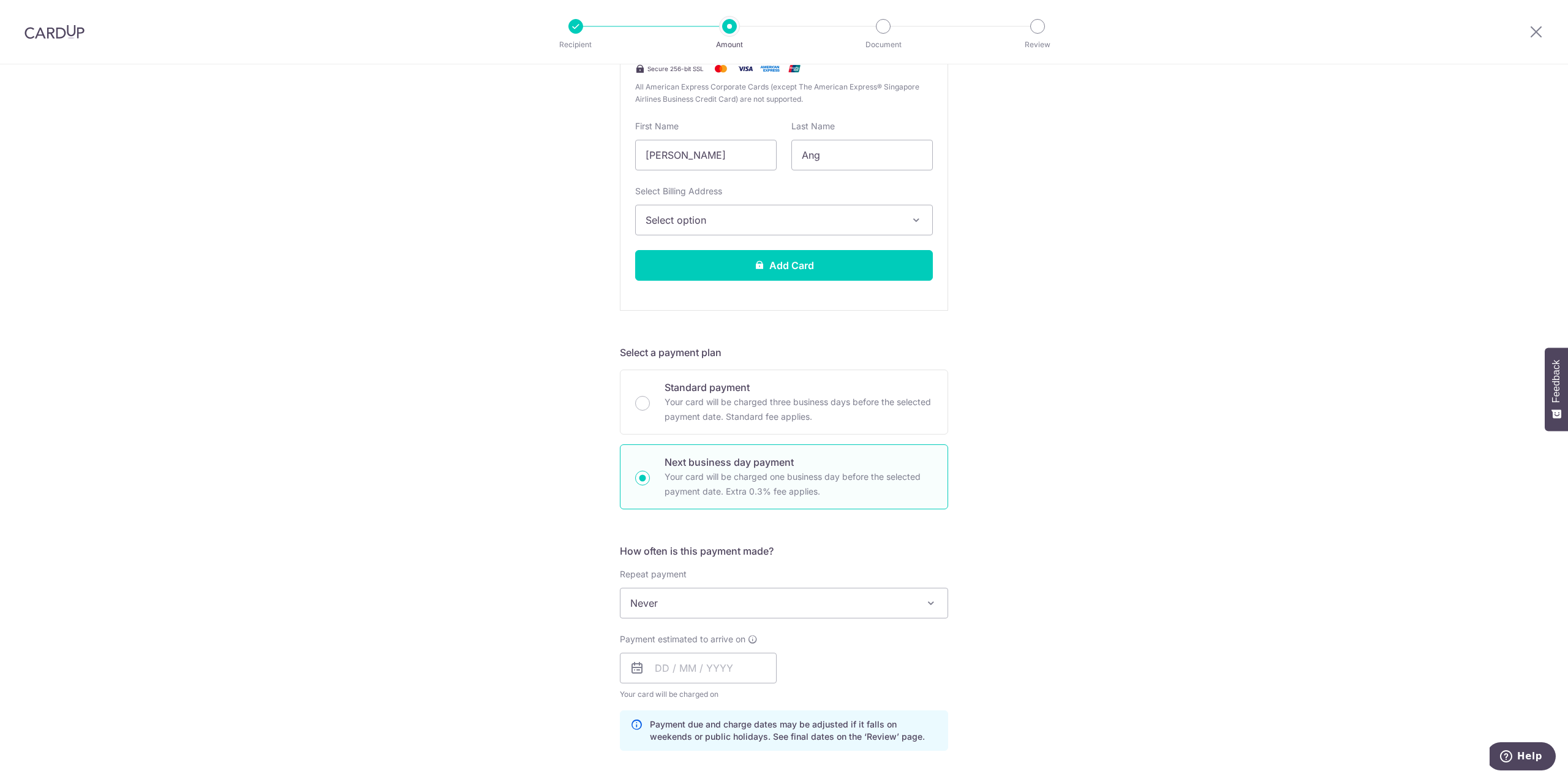
scroll to position [429, 0]
